Goal: Find specific page/section: Find specific page/section

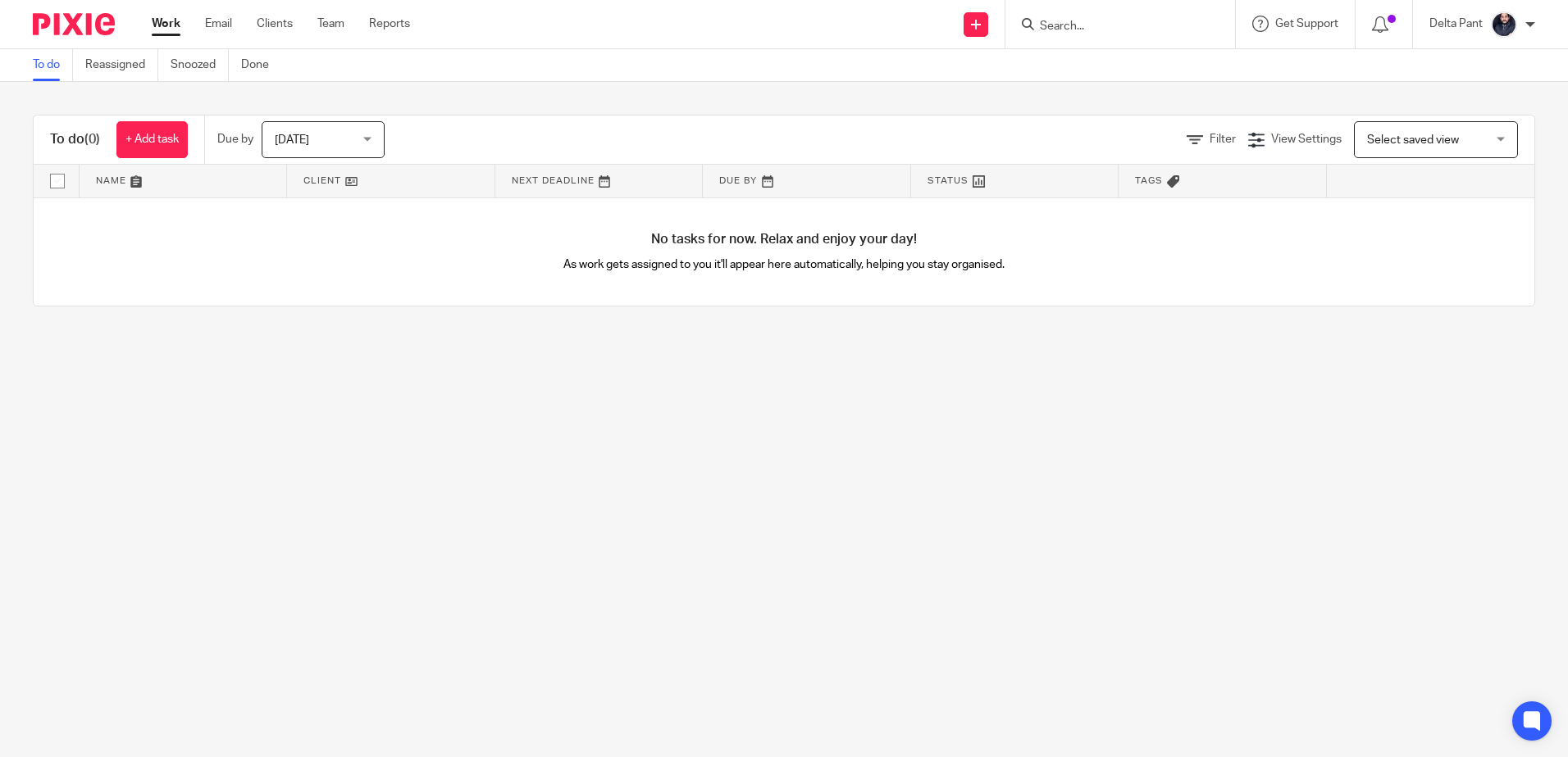
click at [1069, 31] on input "Search" at bounding box center [1111, 26] width 148 height 15
paste input "[EMAIL_ADDRESS][DOMAIN_NAME]"
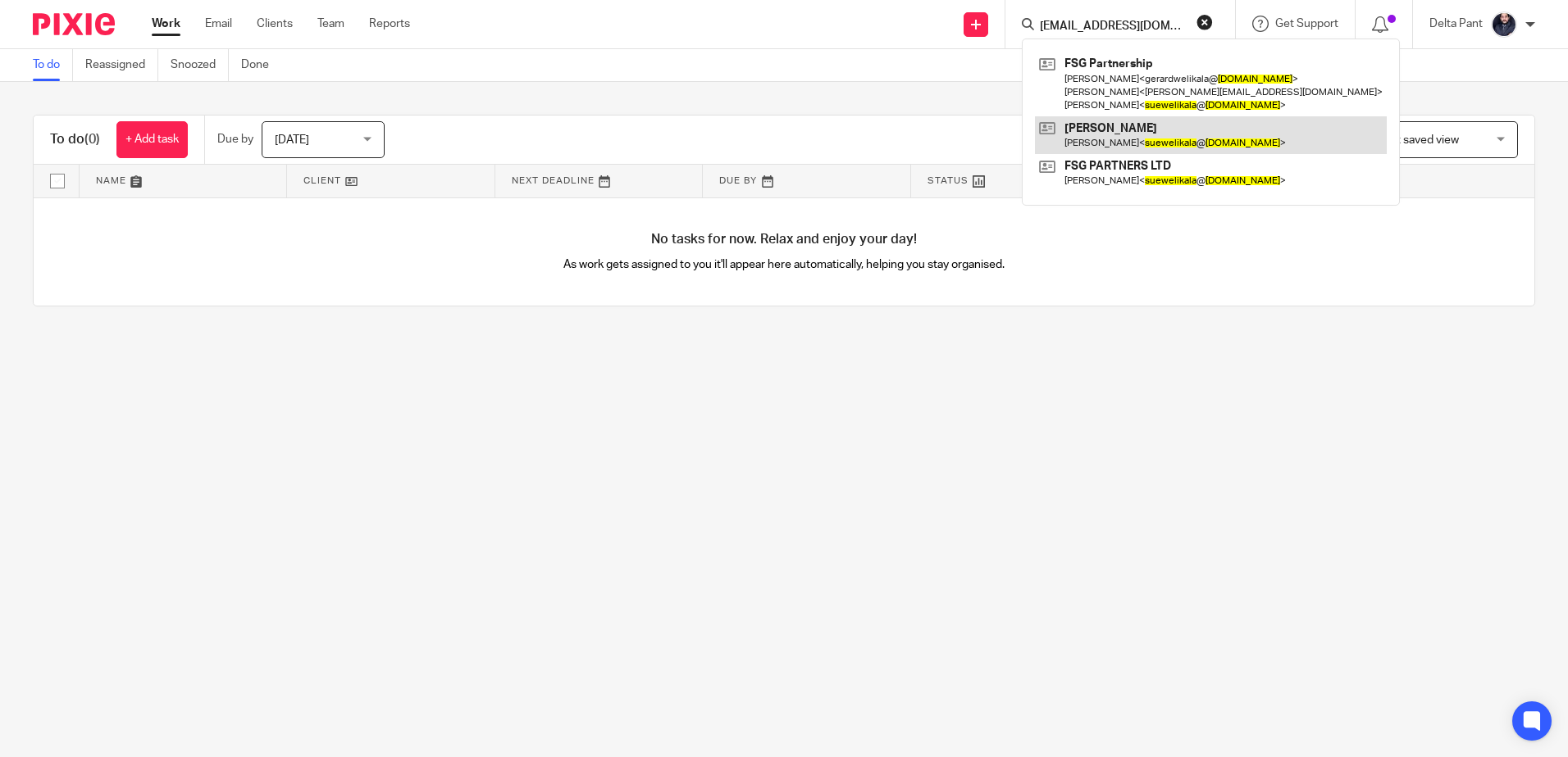
type input "[EMAIL_ADDRESS][DOMAIN_NAME]"
click at [1089, 132] on link at bounding box center [1211, 135] width 352 height 38
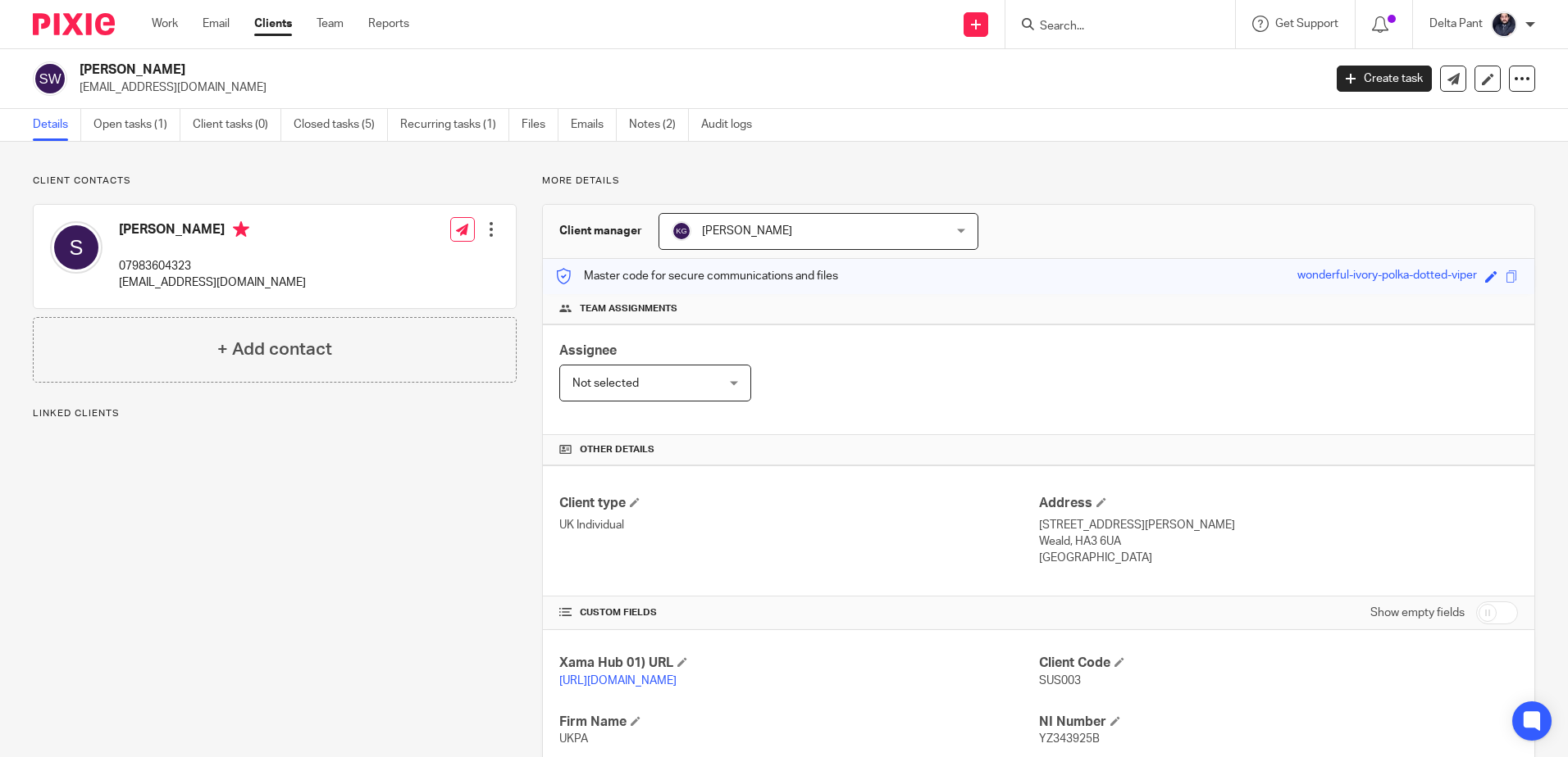
click at [1103, 25] on input "Search" at bounding box center [1111, 26] width 148 height 15
paste input "[EMAIL_ADDRESS][DOMAIN_NAME]"
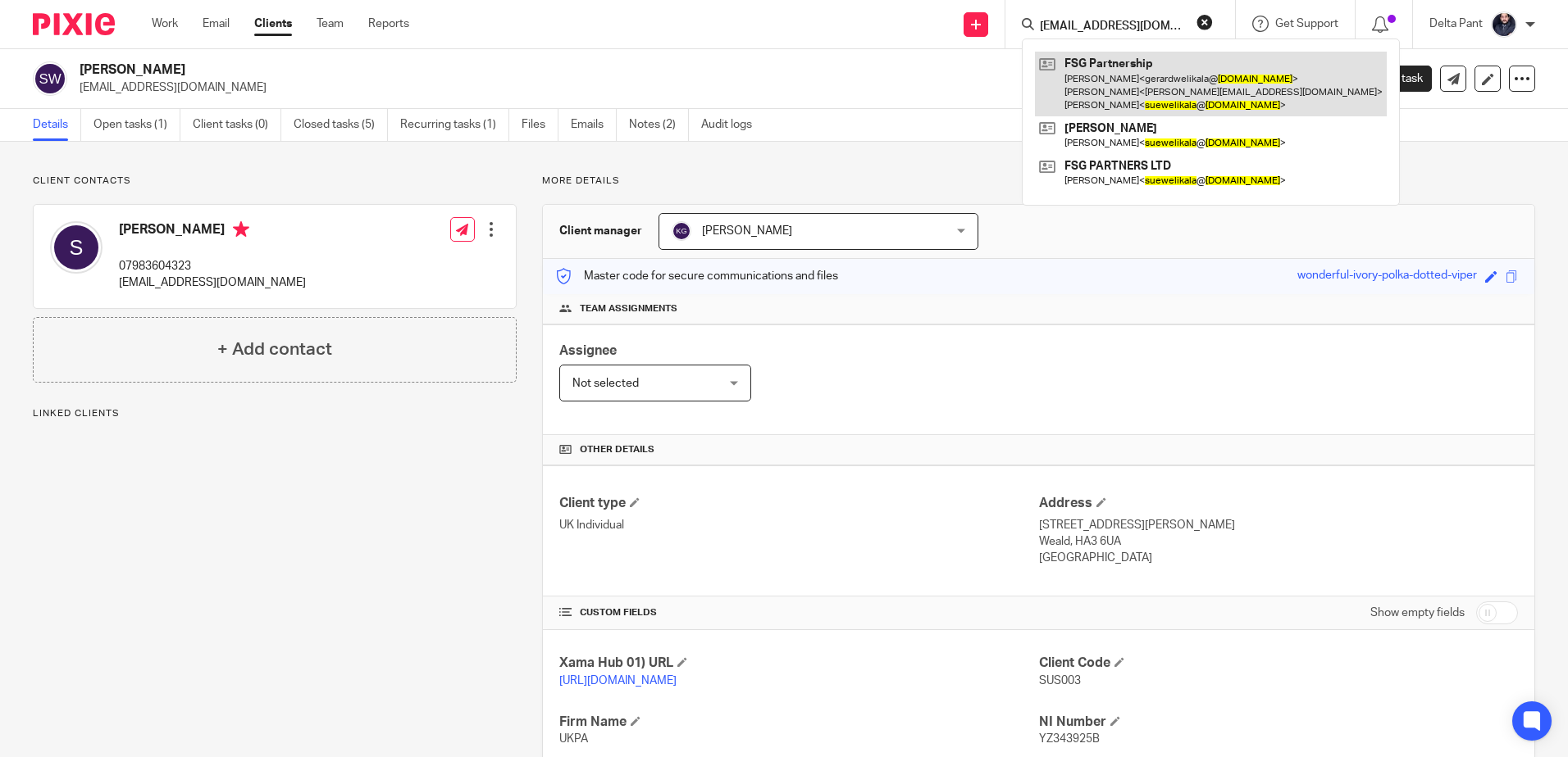
type input "[EMAIL_ADDRESS][DOMAIN_NAME]"
click at [1129, 64] on link at bounding box center [1211, 83] width 352 height 64
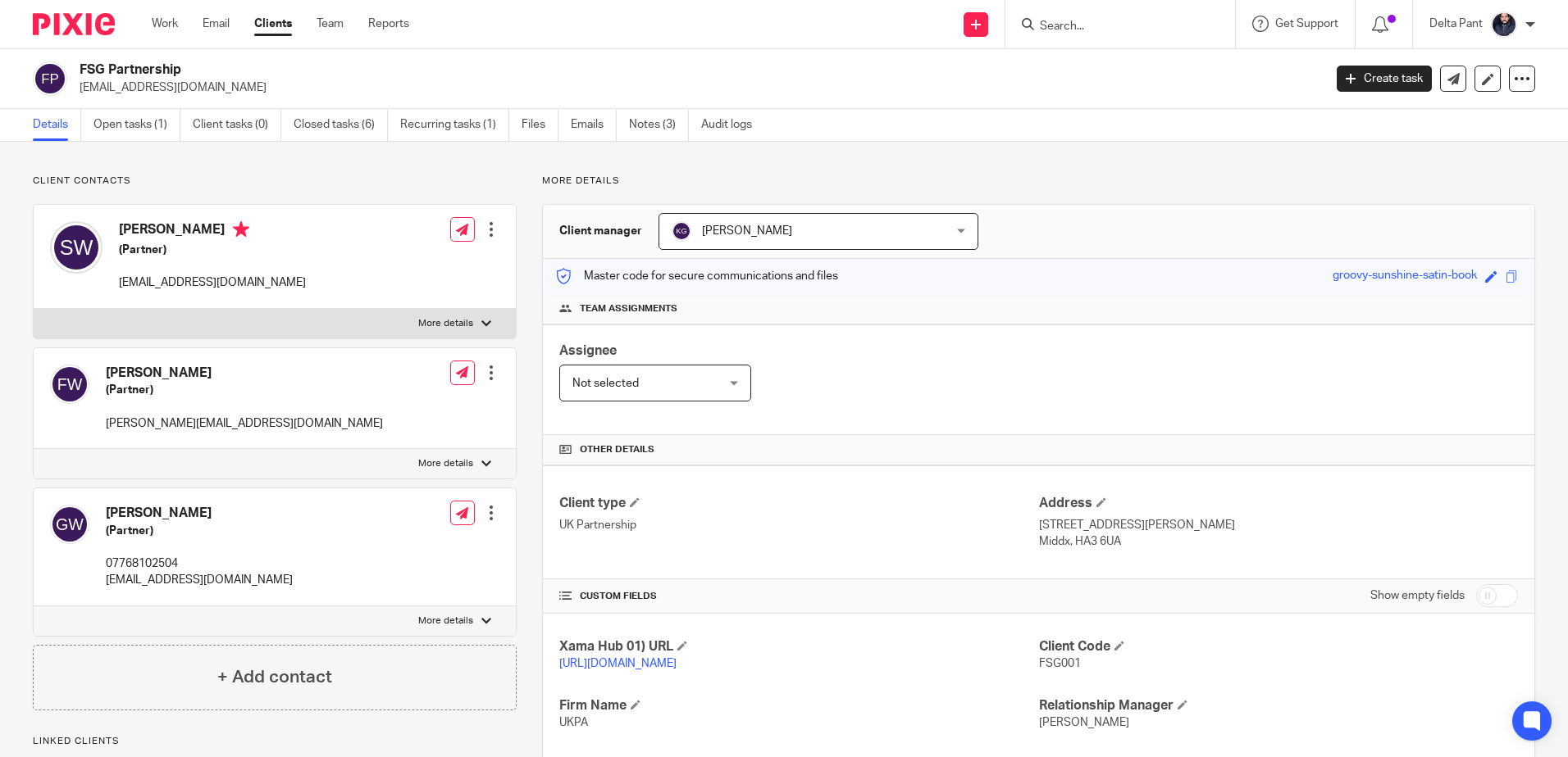
click at [1071, 27] on input "Search" at bounding box center [1111, 26] width 148 height 15
click at [1078, 24] on input "Search" at bounding box center [1111, 26] width 148 height 15
paste input "[EMAIL_ADDRESS][DOMAIN_NAME]"
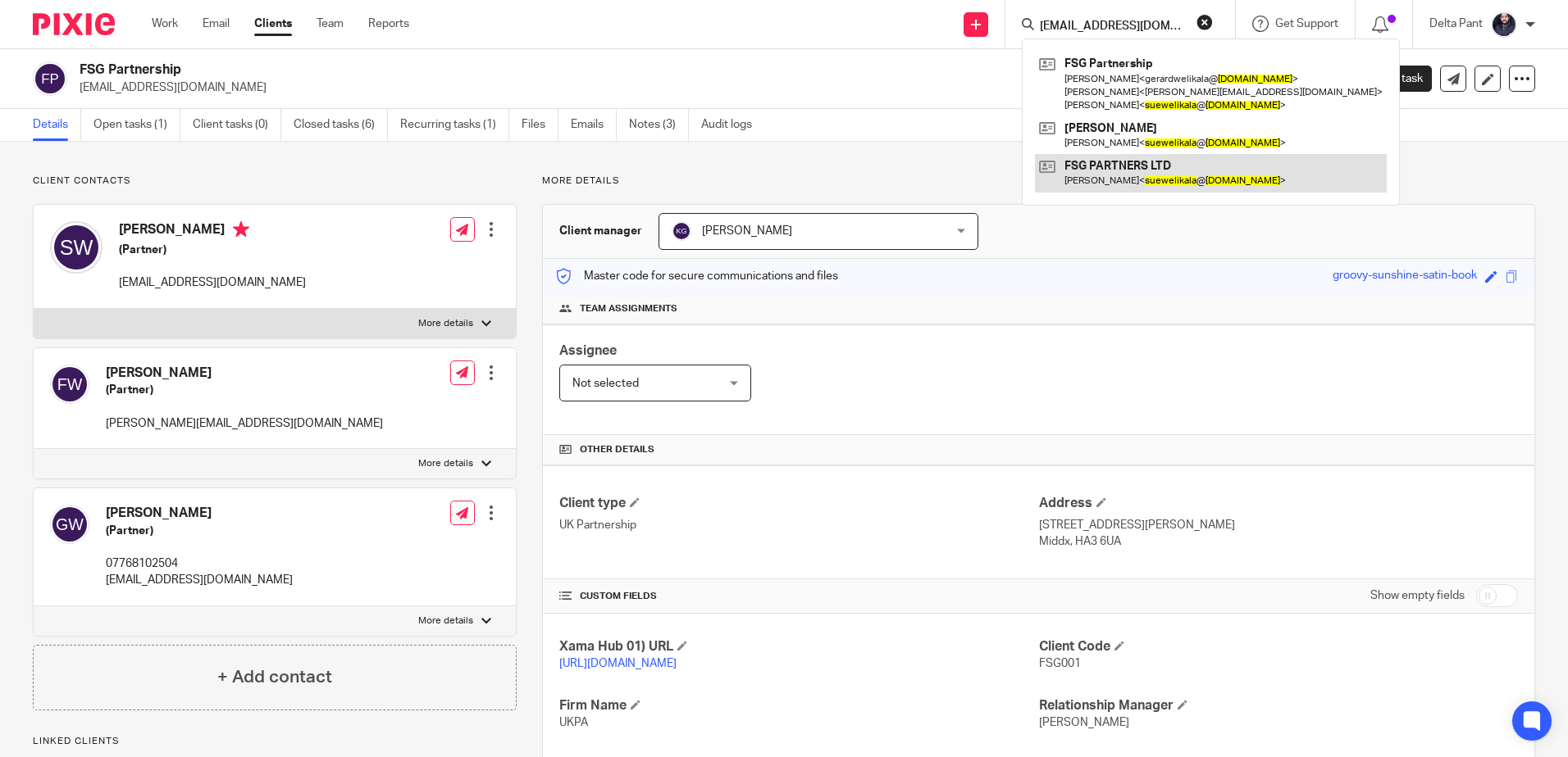
type input "[EMAIL_ADDRESS][DOMAIN_NAME]"
click at [1113, 162] on link at bounding box center [1211, 172] width 352 height 38
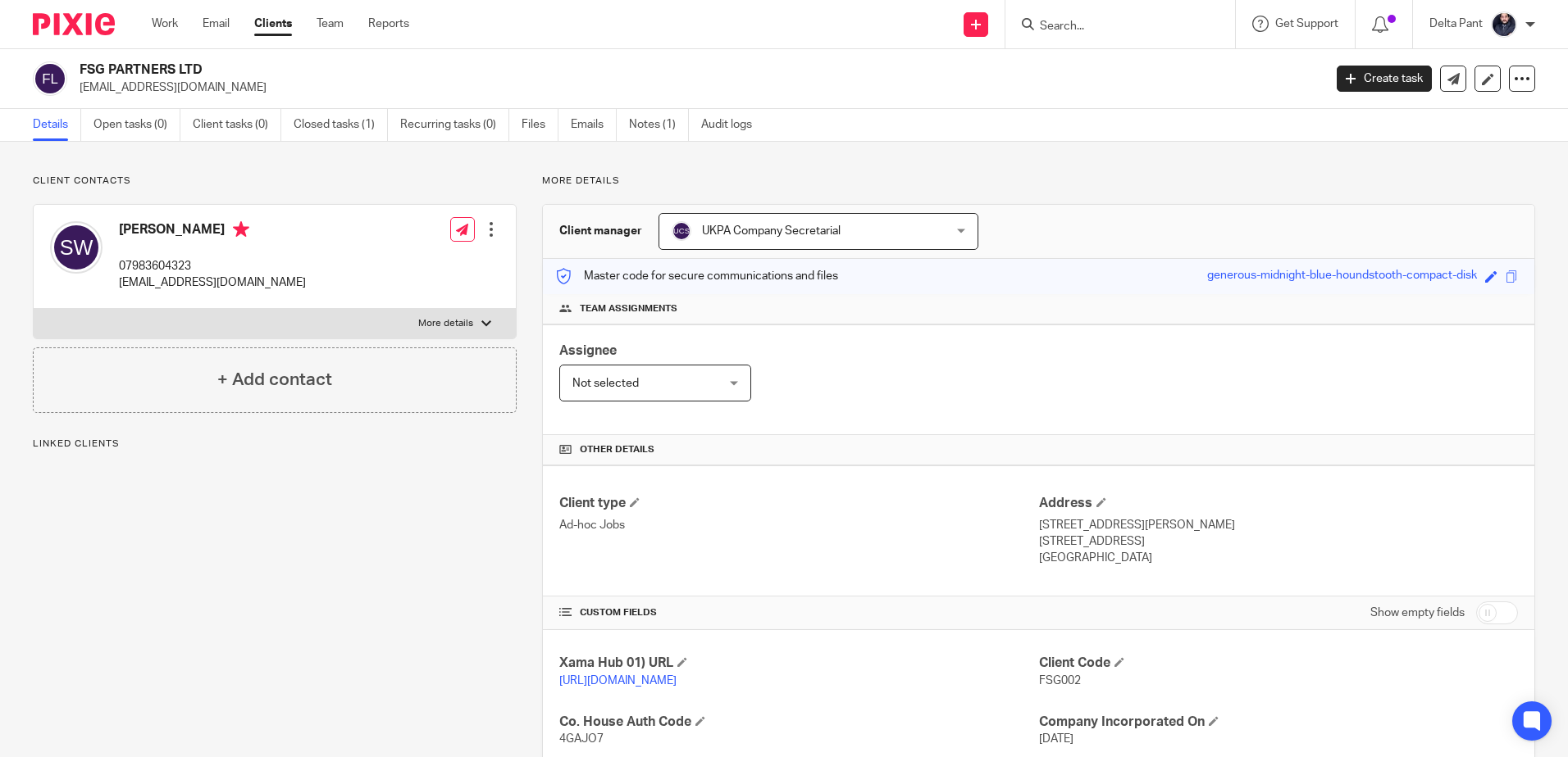
click at [1079, 26] on input "Search" at bounding box center [1111, 26] width 148 height 15
click at [1073, 18] on form at bounding box center [1125, 24] width 175 height 20
click at [1068, 24] on input "Search" at bounding box center [1111, 26] width 148 height 15
click at [1053, 28] on input "Search" at bounding box center [1111, 26] width 148 height 15
paste input "[EMAIL_ADDRESS][DOMAIN_NAME]"
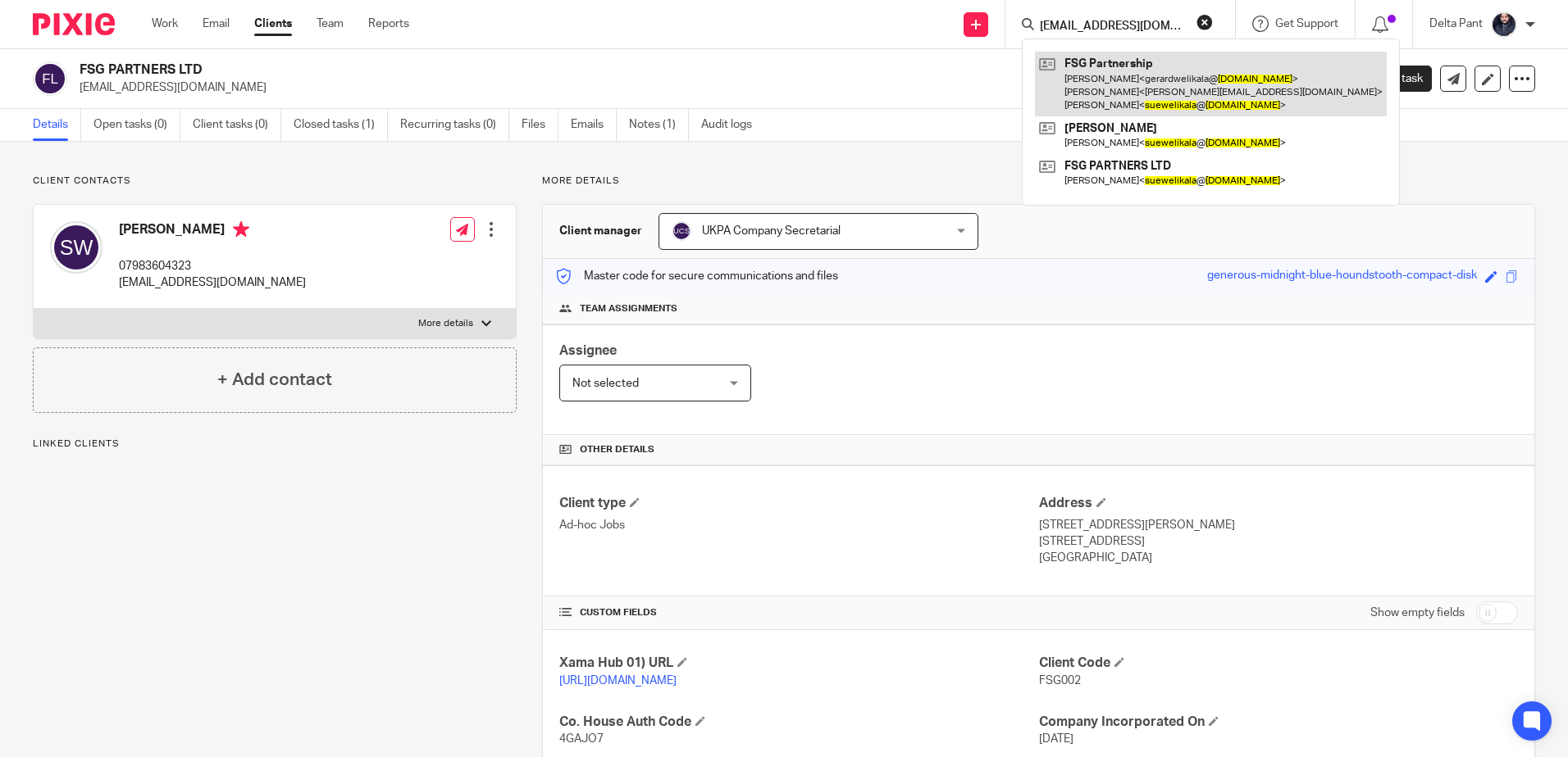
type input "[EMAIL_ADDRESS][DOMAIN_NAME]"
click at [1106, 80] on link at bounding box center [1211, 83] width 352 height 64
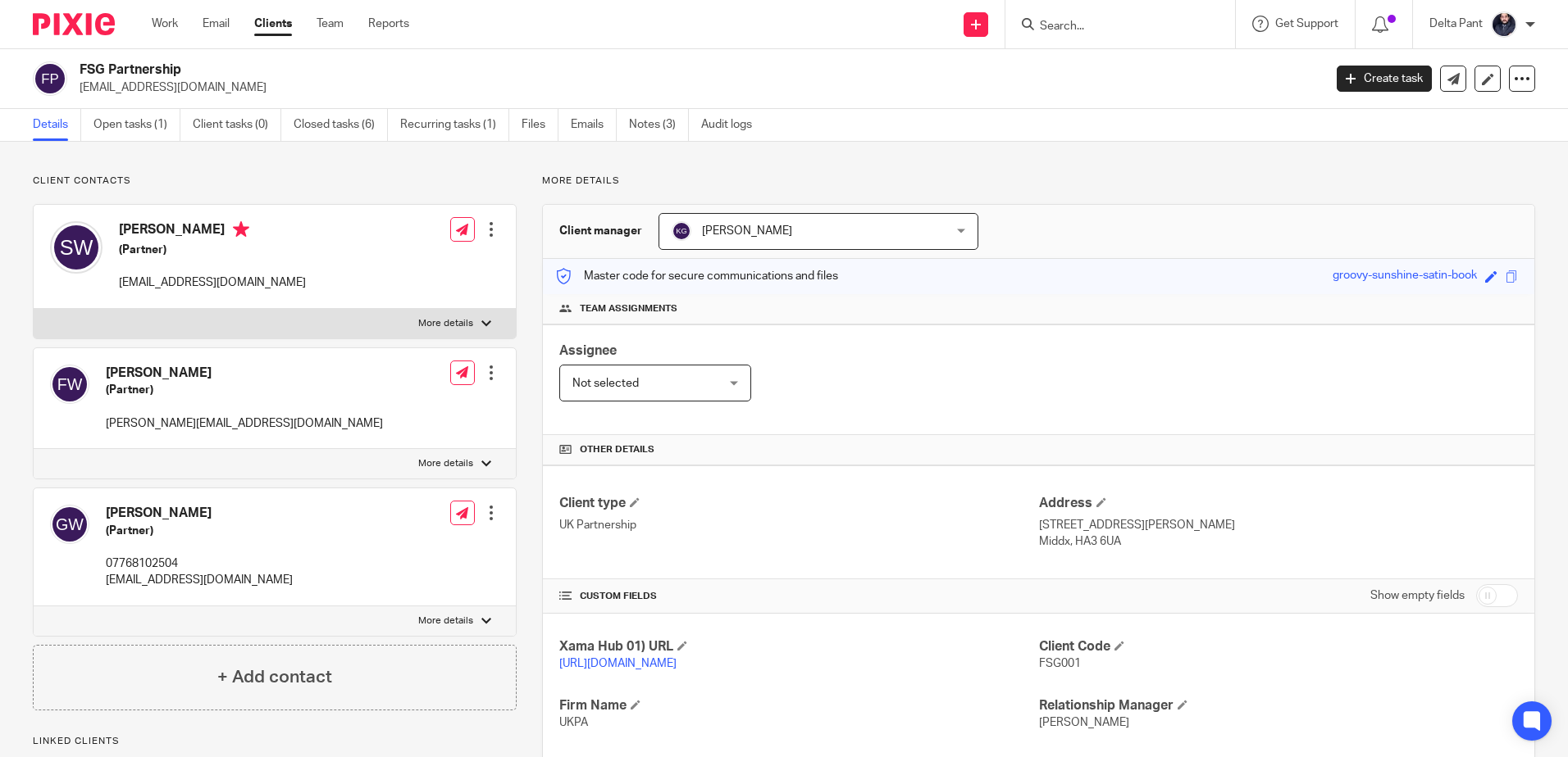
click at [1057, 16] on form at bounding box center [1125, 24] width 175 height 20
click at [1054, 24] on input "Search" at bounding box center [1111, 26] width 148 height 15
paste input "[EMAIL_ADDRESS][DOMAIN_NAME]"
type input "[EMAIL_ADDRESS][DOMAIN_NAME]"
click at [1083, 70] on link at bounding box center [1159, 70] width 248 height 38
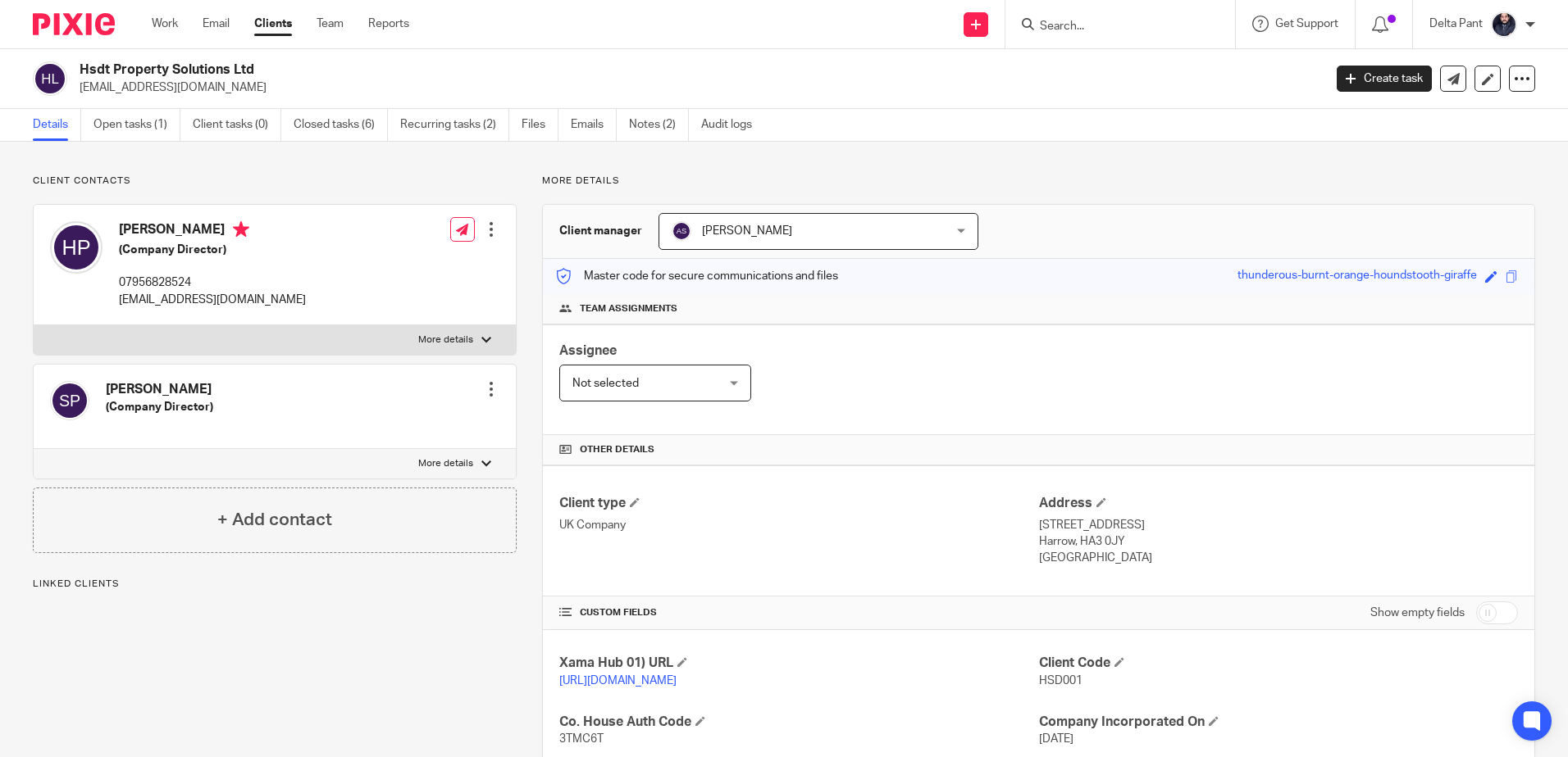
click at [643, 116] on link "Notes (2)" at bounding box center [659, 125] width 60 height 32
